Goal: Register for event/course: Sign up to attend an event or enroll in a course

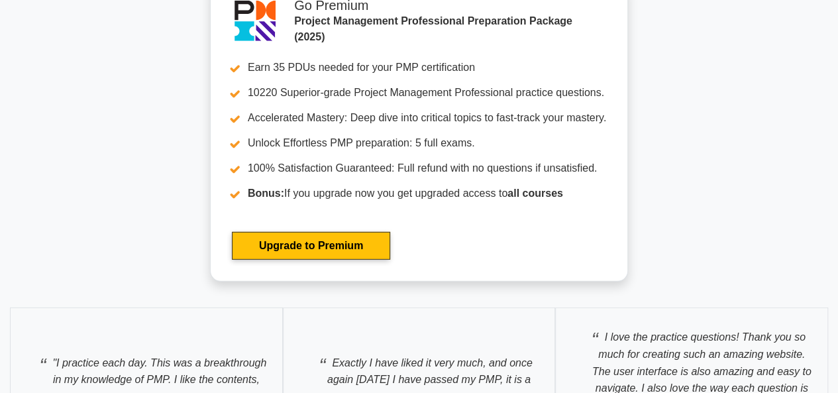
scroll to position [4292, 0]
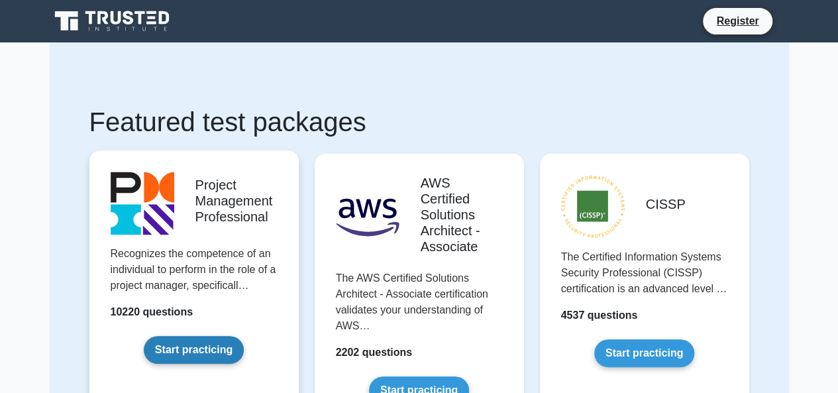
click at [218, 349] on link "Start practicing" at bounding box center [194, 350] width 100 height 28
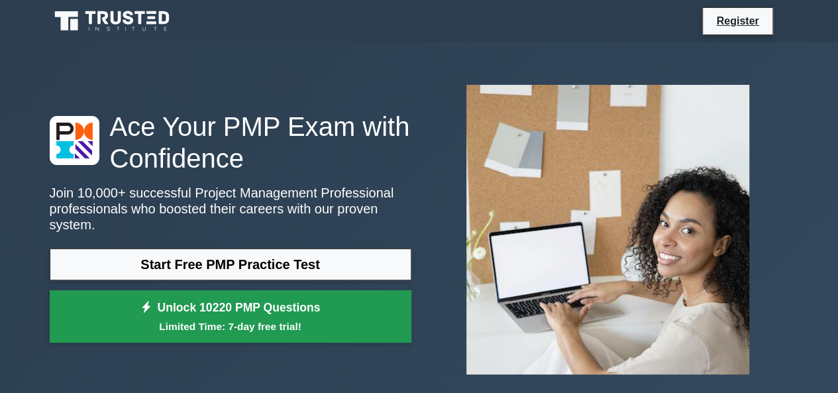
click at [229, 305] on link "Unlock 10220 PMP Questions Limited Time: 7-day free trial!" at bounding box center [231, 316] width 362 height 53
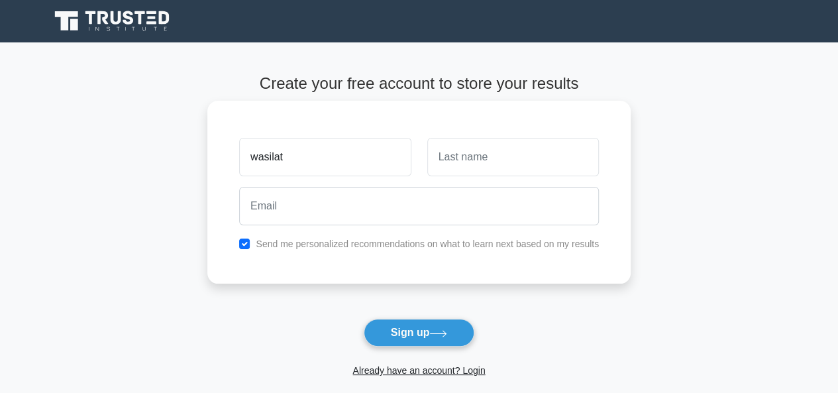
type input "wasilat"
click at [461, 152] on input "text" at bounding box center [513, 157] width 172 height 38
type input "jumba"
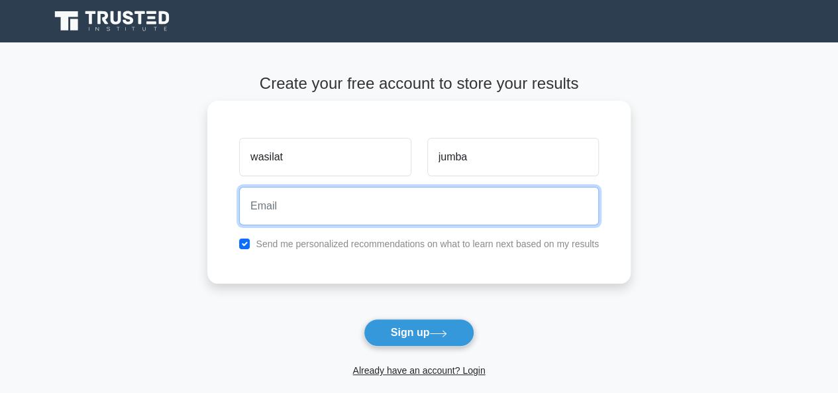
click at [294, 203] on input "email" at bounding box center [419, 206] width 360 height 38
type input "wasilatjumba@gmail.com"
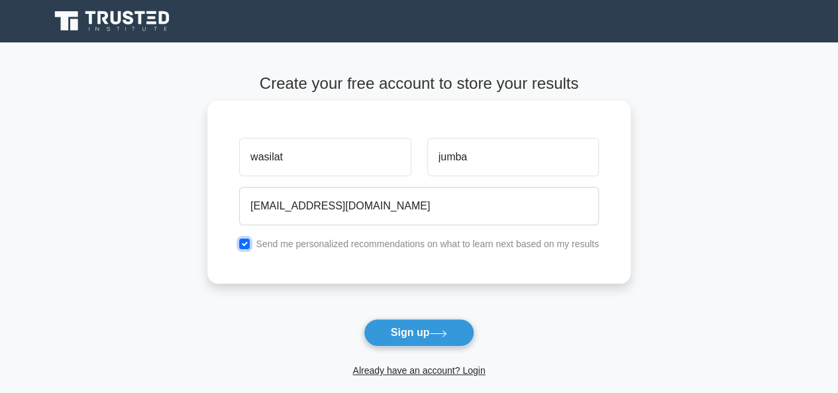
click at [244, 242] on input "checkbox" at bounding box center [244, 243] width 11 height 11
checkbox input "true"
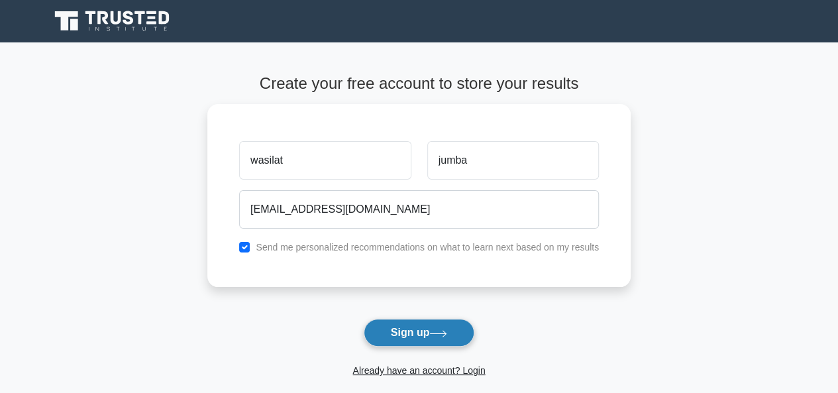
click at [407, 336] on button "Sign up" at bounding box center [419, 333] width 111 height 28
